Goal: Find specific page/section: Find specific page/section

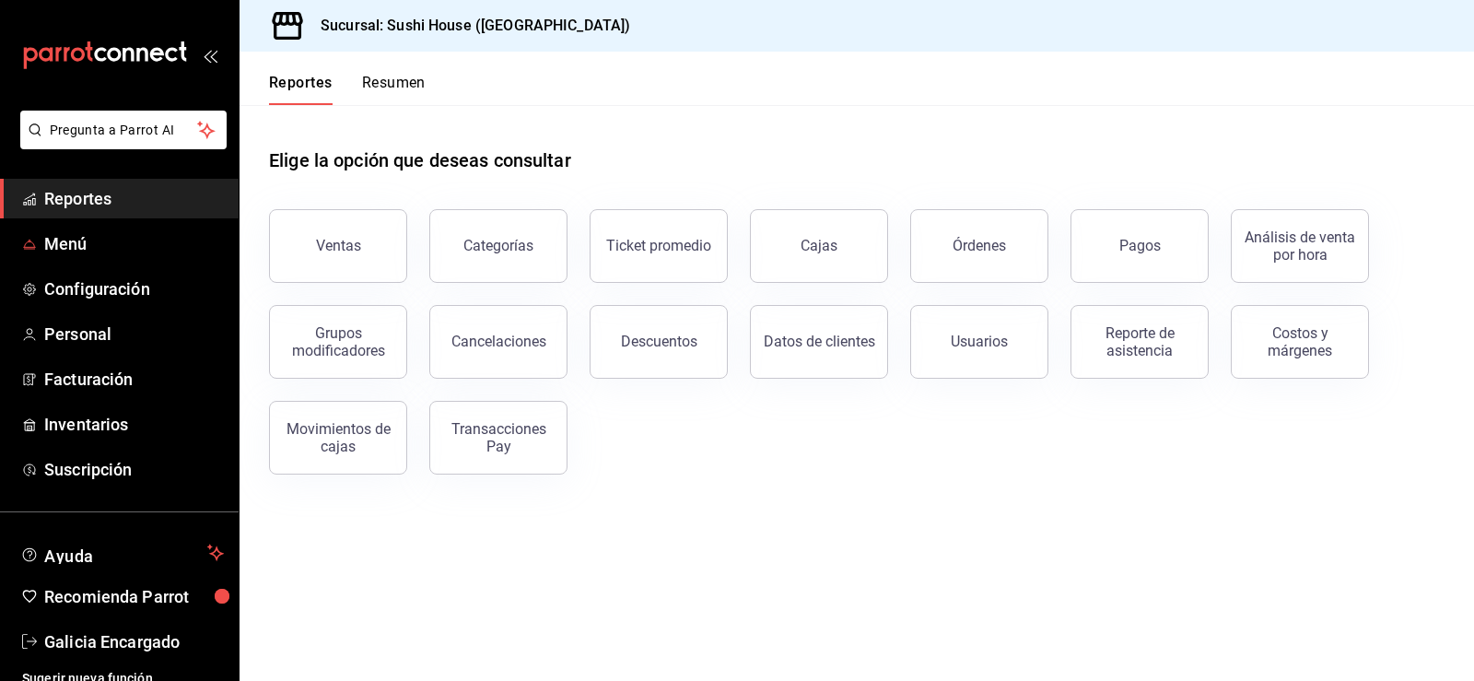
click at [84, 215] on link "Reportes" at bounding box center [119, 199] width 239 height 40
click at [392, 72] on div "Reportes Resumen" at bounding box center [333, 78] width 186 height 53
click at [417, 65] on div "Reportes Resumen" at bounding box center [333, 78] width 186 height 53
click at [414, 74] on button "Resumen" at bounding box center [394, 89] width 64 height 31
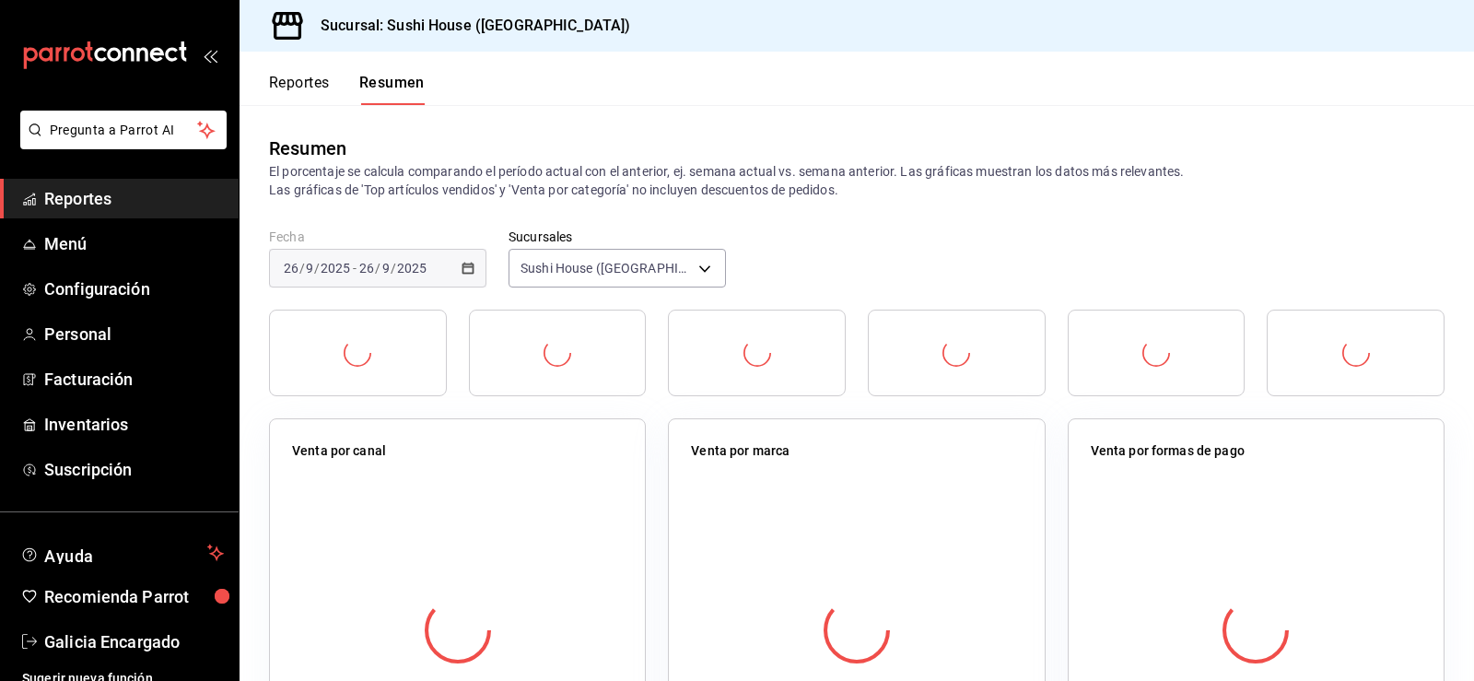
click at [110, 210] on span "Reportes" at bounding box center [134, 198] width 180 height 25
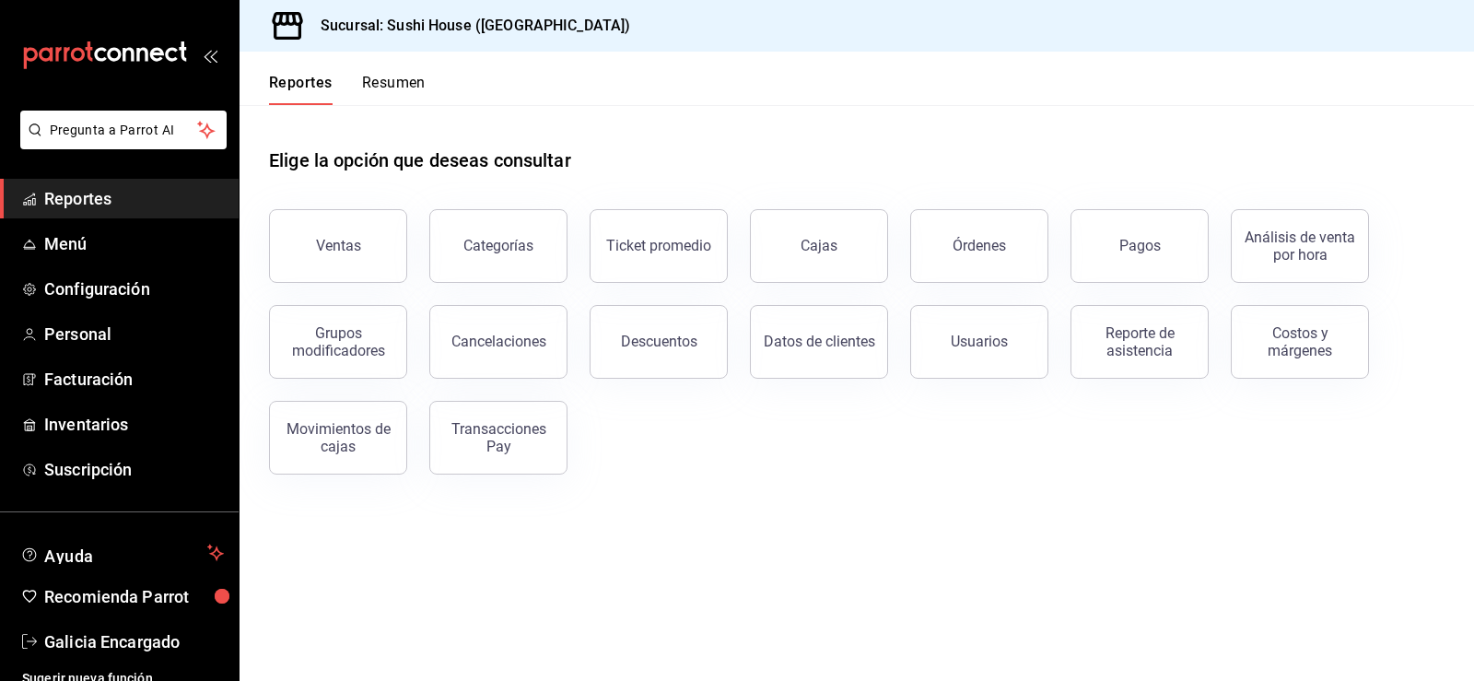
drag, startPoint x: 49, startPoint y: 522, endPoint x: 574, endPoint y: 119, distance: 661.8
click at [574, 119] on div "Elige la opción que deseas consultar" at bounding box center [857, 146] width 1176 height 82
click at [107, 197] on span "Reportes" at bounding box center [134, 198] width 180 height 25
